Goal: Task Accomplishment & Management: Complete application form

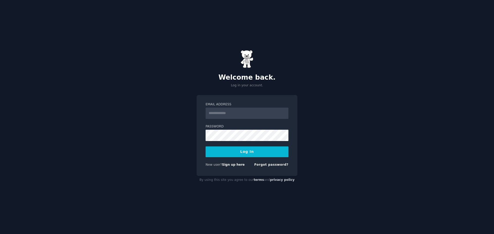
click at [230, 117] on input "Email Address" at bounding box center [247, 113] width 83 height 11
click at [224, 114] on input "Email Address" at bounding box center [247, 113] width 83 height 11
click at [236, 103] on label "Email Address" at bounding box center [247, 104] width 83 height 5
click at [236, 108] on input "Email Address" at bounding box center [247, 113] width 83 height 11
click at [231, 165] on link "Sign up here" at bounding box center [233, 165] width 23 height 4
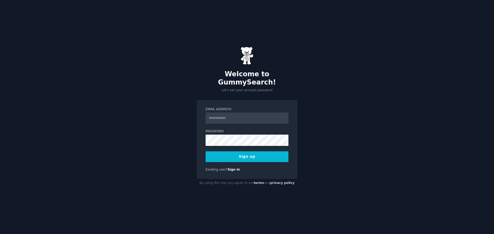
click at [232, 115] on input "Email Address" at bounding box center [247, 118] width 83 height 11
type input "**********"
drag, startPoint x: 230, startPoint y: 128, endPoint x: 229, endPoint y: 130, distance: 2.8
click at [229, 129] on label "Password" at bounding box center [247, 131] width 83 height 5
click at [193, 144] on div "**********" at bounding box center [247, 117] width 494 height 234
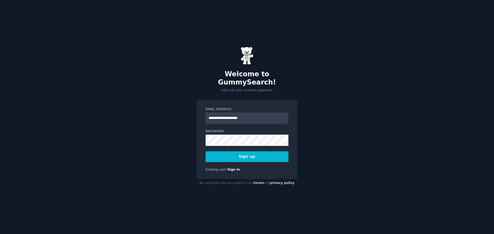
click at [227, 152] on button "Sign up" at bounding box center [247, 157] width 83 height 11
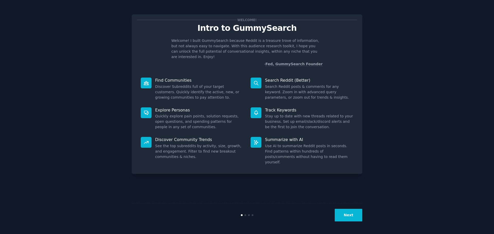
click at [366, 171] on div "Welcome! Intro to GummySearch Welcome! I built GummySearch because Reddit is a …" at bounding box center [247, 117] width 480 height 220
click at [346, 215] on button "Next" at bounding box center [349, 215] width 28 height 13
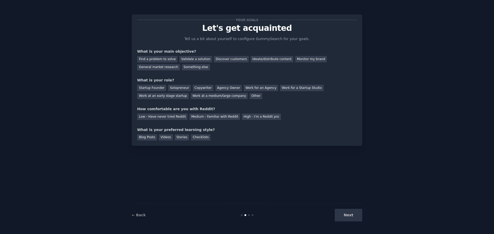
click at [346, 215] on div "Next" at bounding box center [323, 215] width 77 height 13
click at [345, 218] on div "Next" at bounding box center [323, 215] width 77 height 13
click at [350, 217] on div "Next" at bounding box center [323, 215] width 77 height 13
click at [349, 218] on div "Next" at bounding box center [323, 215] width 77 height 13
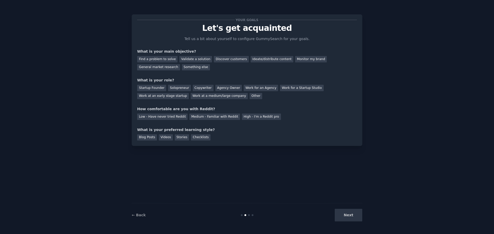
click at [249, 216] on div at bounding box center [249, 216] width 2 height 2
click at [254, 216] on div at bounding box center [247, 216] width 77 height 2
click at [160, 59] on div "Find a problem to solve" at bounding box center [157, 59] width 40 height 6
click at [220, 60] on div "Discover customers" at bounding box center [231, 59] width 35 height 6
click at [250, 95] on div "Other" at bounding box center [256, 96] width 13 height 6
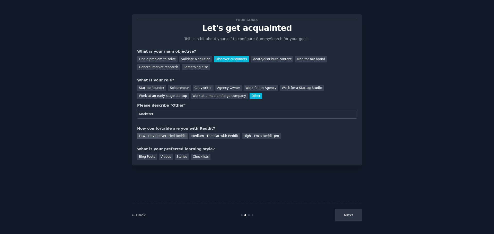
type input "Marketer"
click at [163, 138] on div "Low - Have never tried Reddit" at bounding box center [162, 136] width 50 height 6
click at [163, 155] on div "Videos" at bounding box center [166, 157] width 14 height 6
click at [351, 220] on button "Next" at bounding box center [349, 215] width 28 height 13
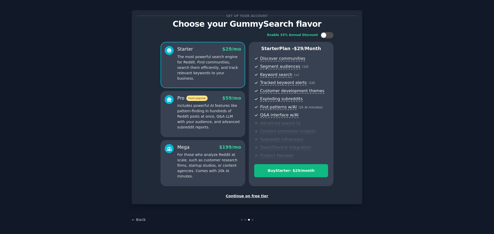
scroll to position [5, 0]
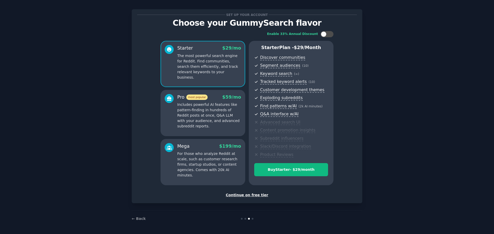
click at [247, 195] on div "Continue on free tier" at bounding box center [247, 195] width 220 height 5
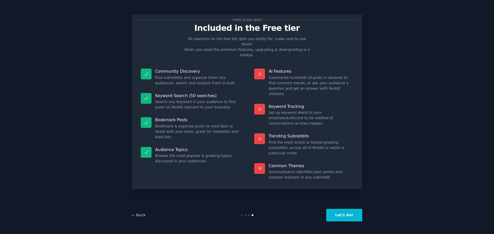
drag, startPoint x: 373, startPoint y: 214, endPoint x: 362, endPoint y: 215, distance: 10.9
click at [371, 215] on div "Free plan info Included in the Free tier 50 searches on the free tier gets you …" at bounding box center [247, 117] width 480 height 220
click at [354, 215] on button "Let's Go!" at bounding box center [344, 215] width 36 height 13
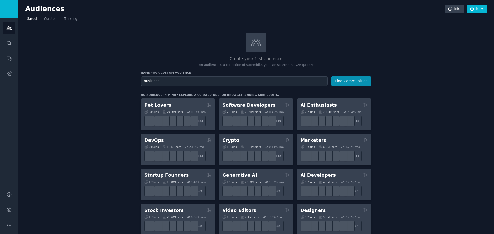
type input "business"
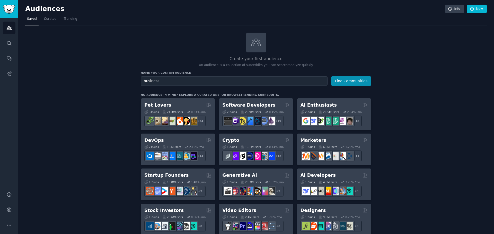
click at [331, 76] on button "Find Communities" at bounding box center [351, 81] width 40 height 10
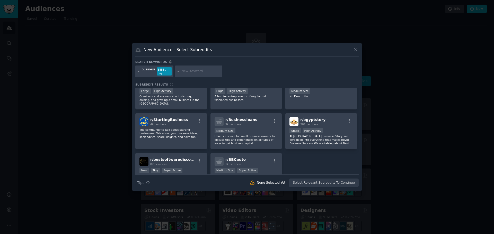
scroll to position [180, 0]
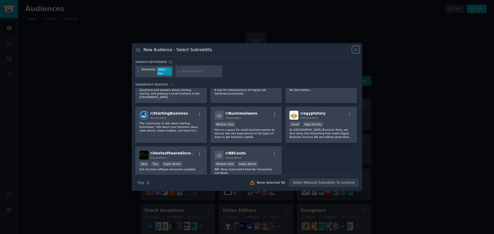
click at [356, 51] on icon at bounding box center [355, 50] width 3 height 3
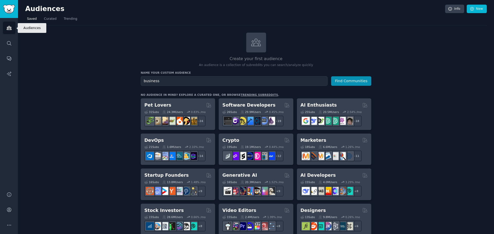
click at [5, 27] on link "Audiences" at bounding box center [9, 28] width 13 height 13
click at [46, 20] on span "Curated" at bounding box center [50, 19] width 13 height 5
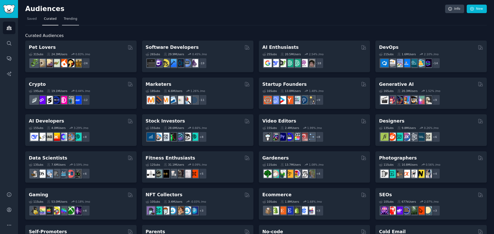
click at [65, 19] on span "Trending" at bounding box center [70, 19] width 13 height 5
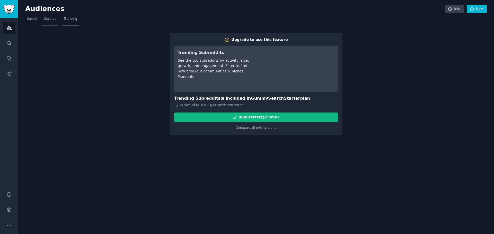
click at [51, 20] on span "Curated" at bounding box center [50, 19] width 13 height 5
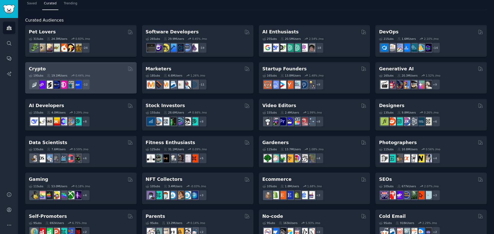
scroll to position [51, 0]
